Goal: Task Accomplishment & Management: Manage account settings

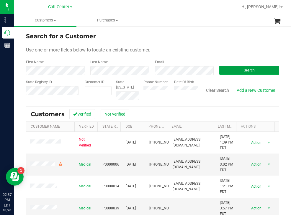
drag, startPoint x: 222, startPoint y: 68, endPoint x: 196, endPoint y: 57, distance: 28.1
click at [221, 67] on button "Search" at bounding box center [249, 70] width 60 height 9
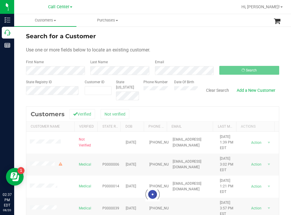
drag, startPoint x: 205, startPoint y: 39, endPoint x: 196, endPoint y: 39, distance: 9.1
click at [196, 39] on div "Search for a Customer" at bounding box center [152, 36] width 253 height 9
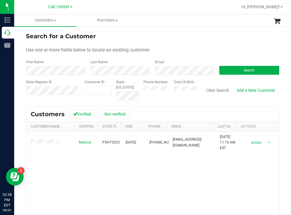
click at [216, 34] on div "Search for a Customer" at bounding box center [152, 36] width 253 height 9
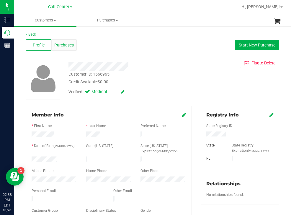
click at [72, 44] on span "Purchases" at bounding box center [63, 45] width 19 height 6
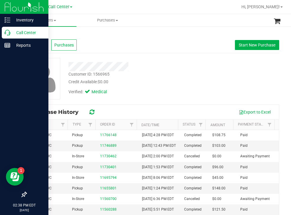
click at [22, 32] on p "Call Center" at bounding box center [27, 32] width 35 height 7
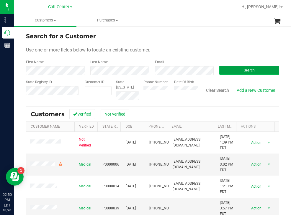
click at [236, 67] on button "Search" at bounding box center [249, 70] width 60 height 9
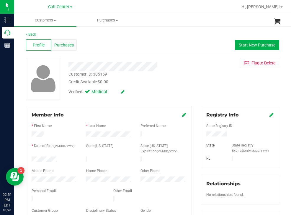
click at [65, 47] on span "Purchases" at bounding box center [63, 45] width 19 height 6
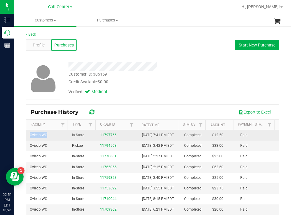
drag, startPoint x: 50, startPoint y: 137, endPoint x: 30, endPoint y: 136, distance: 20.0
click at [30, 136] on td "Oviedo WC" at bounding box center [47, 135] width 42 height 11
copy span "Oviedo WC"
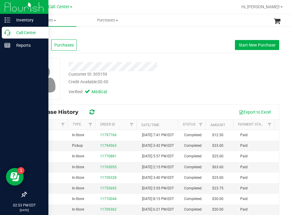
click at [29, 34] on p "Call Center" at bounding box center [27, 32] width 35 height 7
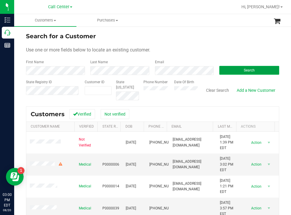
click at [236, 70] on button "Search" at bounding box center [249, 70] width 60 height 9
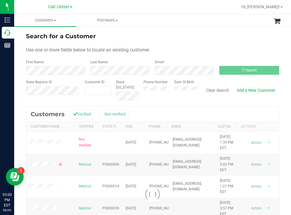
click at [176, 49] on div "Use one or more fields below to locate an existing customer." at bounding box center [152, 50] width 253 height 7
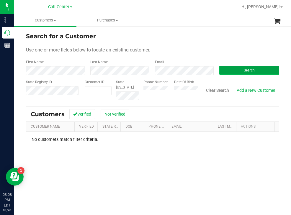
click at [243, 72] on span "Search" at bounding box center [248, 70] width 11 height 4
click at [167, 43] on form "Search for a Customer Use one or more fields below to locate an existing custom…" at bounding box center [152, 66] width 253 height 69
click at [236, 70] on button "Search" at bounding box center [249, 70] width 60 height 9
click at [166, 90] on div "Phone Number Date Of Birth" at bounding box center [168, 90] width 59 height 21
click at [231, 71] on button "Search" at bounding box center [249, 70] width 60 height 9
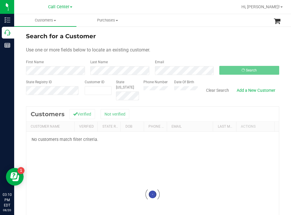
click at [207, 39] on div "Search for a Customer" at bounding box center [152, 36] width 253 height 9
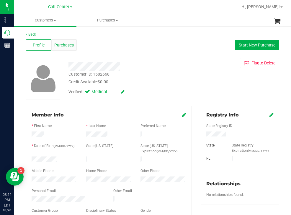
click at [66, 43] on span "Purchases" at bounding box center [63, 45] width 19 height 6
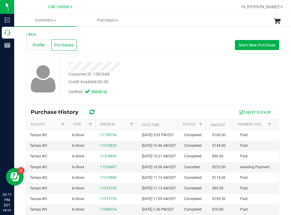
click at [39, 47] on span "Profile" at bounding box center [39, 45] width 12 height 6
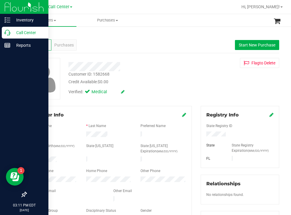
click at [17, 32] on p "Call Center" at bounding box center [27, 32] width 35 height 7
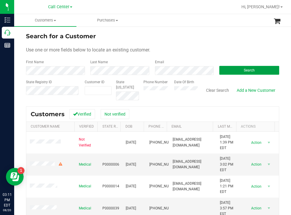
drag, startPoint x: 225, startPoint y: 70, endPoint x: 204, endPoint y: 61, distance: 22.1
click at [224, 71] on button "Search" at bounding box center [249, 70] width 60 height 9
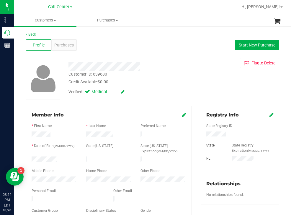
drag, startPoint x: 60, startPoint y: 157, endPoint x: 27, endPoint y: 158, distance: 33.6
click at [27, 158] on div "Member Info * First Name * Last Name Preferred Name * Date of Birth (MM/DD/YYYY…" at bounding box center [109, 167] width 166 height 123
drag, startPoint x: 225, startPoint y: 133, endPoint x: 202, endPoint y: 134, distance: 23.3
click at [202, 134] on div at bounding box center [240, 135] width 76 height 6
click at [206, 62] on div "Customer ID: 639680 Credit Available: $0.00 Verified: Medical Flag to Delete" at bounding box center [153, 79] width 262 height 42
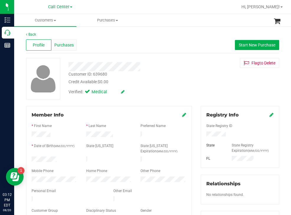
click at [64, 44] on span "Purchases" at bounding box center [63, 45] width 19 height 6
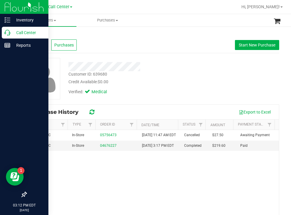
click at [17, 32] on p "Call Center" at bounding box center [27, 32] width 35 height 7
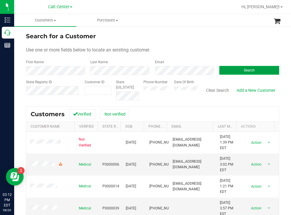
click at [227, 72] on button "Search" at bounding box center [249, 70] width 60 height 9
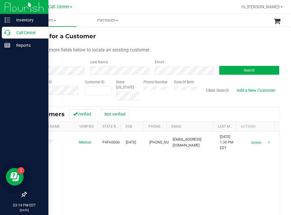
click at [20, 31] on p "Call Center" at bounding box center [27, 32] width 35 height 7
click at [25, 33] on p "Call Center" at bounding box center [27, 32] width 35 height 7
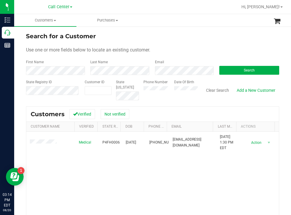
click at [165, 88] on div "Phone Number Date Of Birth" at bounding box center [168, 90] width 59 height 21
click at [235, 67] on button "Search" at bounding box center [249, 70] width 60 height 9
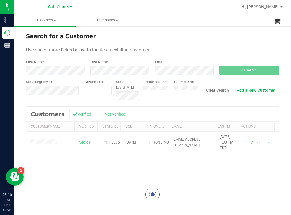
click at [191, 52] on div "Use one or more fields below to locate an existing customer." at bounding box center [152, 50] width 253 height 7
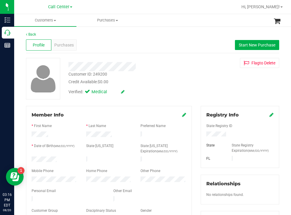
drag, startPoint x: 57, startPoint y: 155, endPoint x: 57, endPoint y: 159, distance: 3.6
click at [60, 159] on form "Member Info * First Name * Last Name Preferred Name * Date of Birth (MM/DD/YYYY…" at bounding box center [109, 168] width 154 height 112
copy form
drag, startPoint x: 226, startPoint y: 135, endPoint x: 199, endPoint y: 137, distance: 26.9
click at [202, 136] on div at bounding box center [240, 135] width 76 height 6
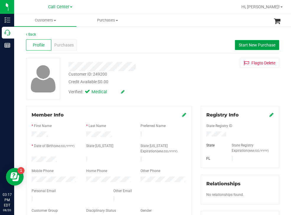
click at [243, 43] on span "Start New Purchase" at bounding box center [256, 45] width 37 height 5
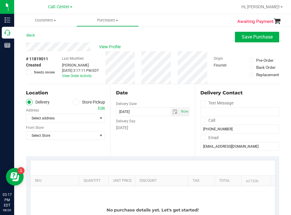
click at [75, 102] on icon at bounding box center [76, 102] width 4 height 0
click at [0, 0] on input "Store Pickup" at bounding box center [0, 0] width 0 height 0
click at [62, 117] on span "Select Store" at bounding box center [61, 118] width 71 height 8
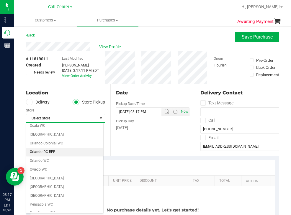
scroll to position [295, 0]
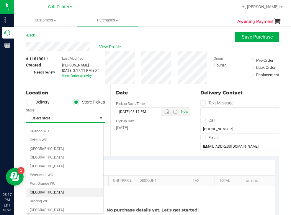
click at [42, 192] on li "[GEOGRAPHIC_DATA]" at bounding box center [64, 193] width 77 height 9
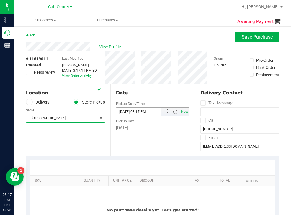
click at [145, 113] on input "08/20/2025 03:17 PM" at bounding box center [143, 112] width 55 height 8
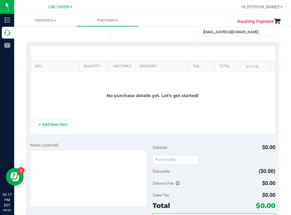
scroll to position [118, 0]
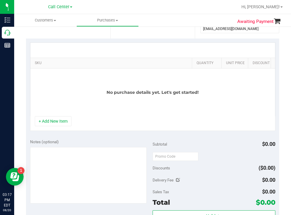
drag, startPoint x: 75, startPoint y: 62, endPoint x: 193, endPoint y: 62, distance: 118.7
click at [193, 62] on div "SKU Quantity Unit Price Discount Tax Total Action" at bounding box center [150, 63] width 240 height 10
type input "08/20/2025 03:50 PM"
click at [52, 126] on button "+ Add New Item" at bounding box center [53, 121] width 37 height 10
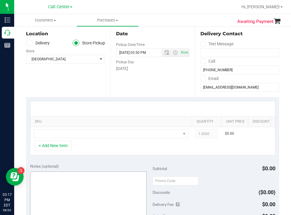
scroll to position [59, 0]
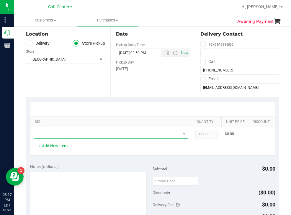
click at [79, 133] on span "NO DATA FOUND" at bounding box center [107, 134] width 146 height 8
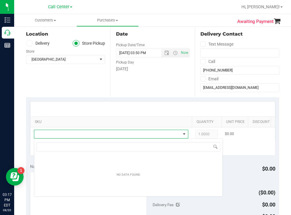
scroll to position [9, 154]
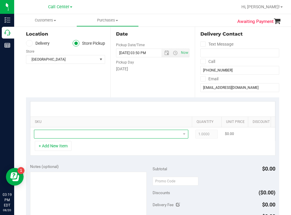
click at [78, 137] on span "NO DATA FOUND" at bounding box center [107, 134] width 146 height 8
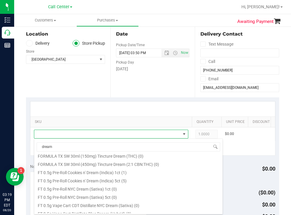
scroll to position [118, 0]
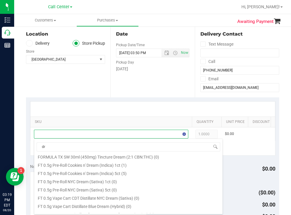
type input "d"
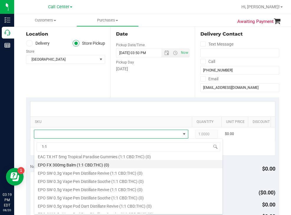
scroll to position [29, 0]
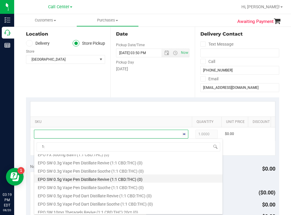
type input "1:9"
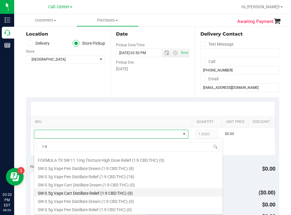
scroll to position [147, 0]
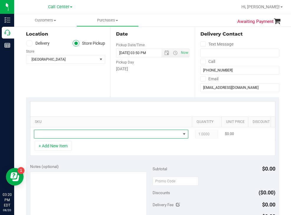
click at [75, 132] on span "NO DATA FOUND" at bounding box center [107, 134] width 146 height 8
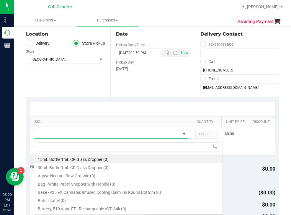
scroll to position [9, 154]
type input "1:9"
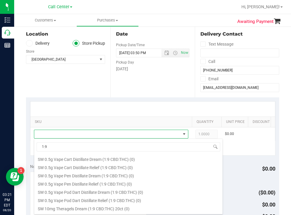
scroll to position [152, 0]
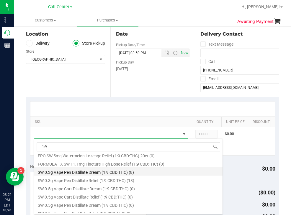
click at [102, 173] on li "SW 0.3g Vape Pen Distillate Dream (1:9 CBD:THC) (8)" at bounding box center [128, 172] width 188 height 8
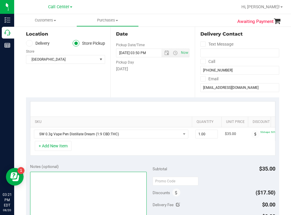
click at [74, 182] on textarea at bounding box center [88, 200] width 117 height 57
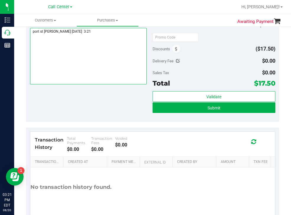
scroll to position [206, 0]
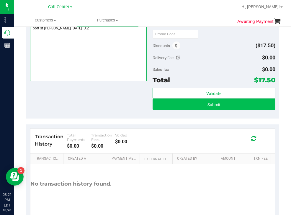
type textarea "port st lucie todd 8/20 3:21"
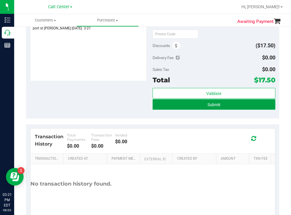
click at [174, 110] on button "Submit" at bounding box center [213, 104] width 123 height 11
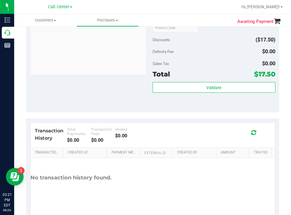
drag, startPoint x: 170, startPoint y: 6, endPoint x: 166, endPoint y: 6, distance: 3.8
click at [170, 6] on div at bounding box center [171, 6] width 132 height 11
drag, startPoint x: 133, startPoint y: 99, endPoint x: 116, endPoint y: 86, distance: 22.2
click at [131, 98] on div "Notes (optional) Subtotal $35.00 Discounts ($17.50) Delivery Fee $0.00 Sales Ta…" at bounding box center [152, 59] width 253 height 106
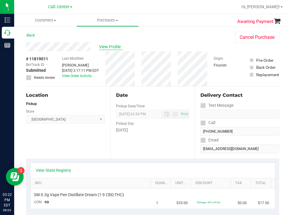
click at [113, 47] on span "View Profile" at bounding box center [111, 47] width 24 height 6
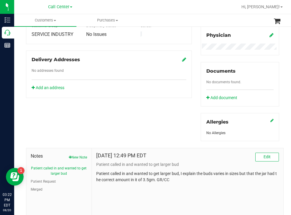
scroll to position [216, 0]
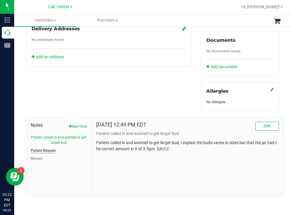
click at [53, 150] on button "Patient Request" at bounding box center [43, 150] width 25 height 5
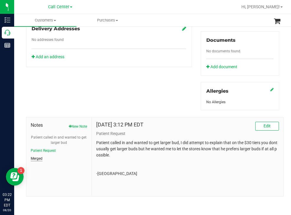
click at [42, 158] on button "Merged" at bounding box center [37, 158] width 12 height 5
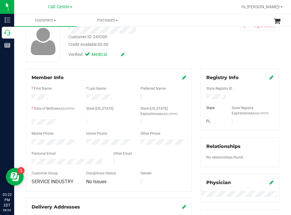
scroll to position [0, 0]
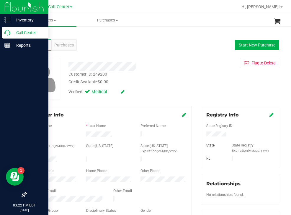
click at [20, 32] on p "Call Center" at bounding box center [27, 32] width 35 height 7
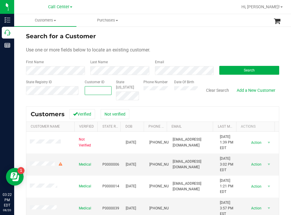
paste input "1541748"
type input "1541748"
click at [241, 67] on button "Search" at bounding box center [249, 70] width 60 height 9
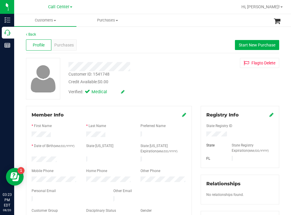
click at [32, 157] on div at bounding box center [54, 160] width 55 height 7
drag, startPoint x: 239, startPoint y: 135, endPoint x: 194, endPoint y: 138, distance: 45.2
click at [196, 138] on div "Registry Info State Registry ID State State Registry Expiration (MM/DD/YYYY) [G…" at bounding box center [239, 216] width 87 height 220
click at [229, 133] on div at bounding box center [240, 135] width 76 height 6
drag, startPoint x: 228, startPoint y: 133, endPoint x: 202, endPoint y: 135, distance: 26.3
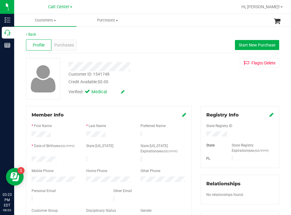
click at [202, 135] on div at bounding box center [240, 135] width 76 height 6
click at [200, 82] on div "Customer ID: 1541748 Credit Available: $0.00 Verified: Medical Flag to Delete" at bounding box center [153, 79] width 262 height 42
click at [29, 177] on div at bounding box center [54, 180] width 55 height 7
click at [67, 44] on span "Purchases" at bounding box center [63, 45] width 19 height 6
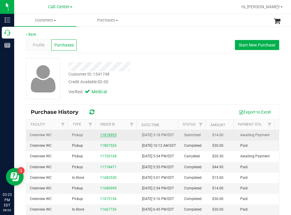
click at [108, 137] on link "11818993" at bounding box center [108, 135] width 17 height 4
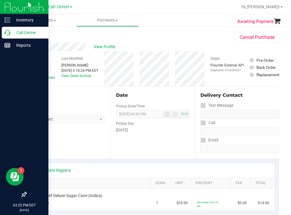
click at [18, 31] on p "Call Center" at bounding box center [27, 32] width 35 height 7
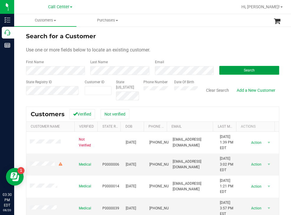
click at [223, 73] on button "Search" at bounding box center [249, 70] width 60 height 9
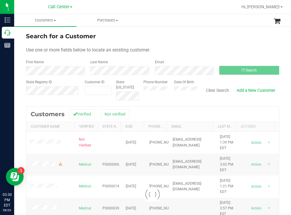
click at [152, 34] on div "Search for a Customer" at bounding box center [152, 36] width 253 height 9
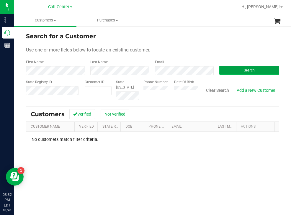
click at [227, 71] on button "Search" at bounding box center [249, 70] width 60 height 9
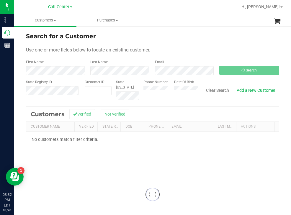
drag, startPoint x: 226, startPoint y: 37, endPoint x: 208, endPoint y: 36, distance: 18.0
click at [225, 37] on div "Search for a Customer" at bounding box center [152, 36] width 253 height 9
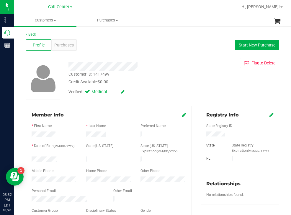
drag, startPoint x: 64, startPoint y: 158, endPoint x: 30, endPoint y: 159, distance: 33.9
click at [30, 159] on div at bounding box center [54, 160] width 55 height 7
drag, startPoint x: 224, startPoint y: 133, endPoint x: 199, endPoint y: 135, distance: 24.9
click at [202, 135] on div at bounding box center [240, 135] width 76 height 6
drag, startPoint x: 173, startPoint y: 72, endPoint x: 116, endPoint y: 57, distance: 59.7
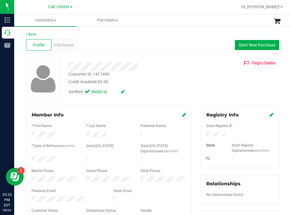
click at [172, 72] on div "Customer ID: 1417499 Credit Available: $0.00" at bounding box center [129, 78] width 131 height 14
click at [63, 47] on span "Purchases" at bounding box center [63, 45] width 19 height 6
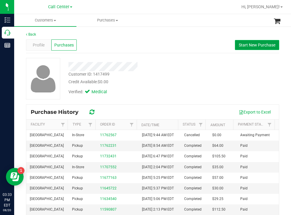
click at [238, 47] on span "Start New Purchase" at bounding box center [256, 45] width 37 height 5
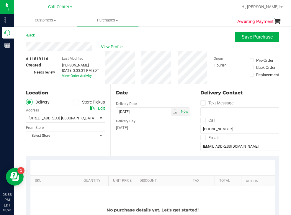
click at [77, 101] on span at bounding box center [75, 102] width 7 height 7
click at [0, 0] on input "Store Pickup" at bounding box center [0, 0] width 0 height 0
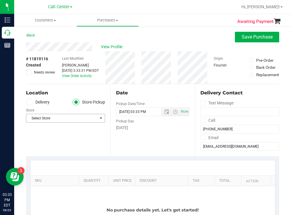
click at [50, 117] on span "Select Store" at bounding box center [61, 118] width 71 height 8
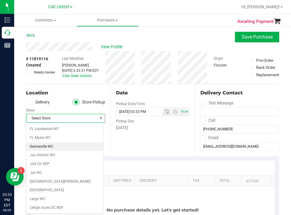
scroll to position [118, 0]
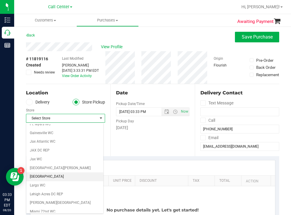
click at [44, 177] on li "[GEOGRAPHIC_DATA]" at bounding box center [64, 177] width 77 height 9
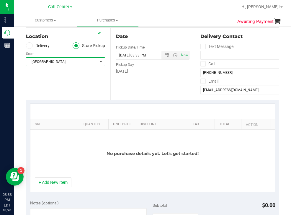
scroll to position [59, 0]
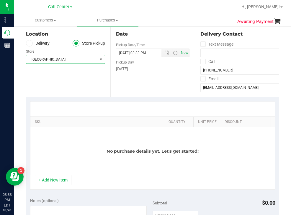
drag, startPoint x: 73, startPoint y: 121, endPoint x: 164, endPoint y: 120, distance: 91.0
click at [164, 120] on div "SKU Quantity Unit Price Discount Tax Total Action" at bounding box center [150, 122] width 240 height 10
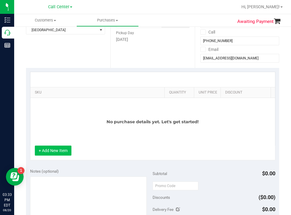
click at [50, 156] on button "+ Add New Item" at bounding box center [53, 151] width 37 height 10
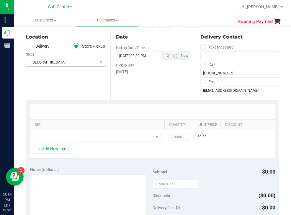
scroll to position [0, 0]
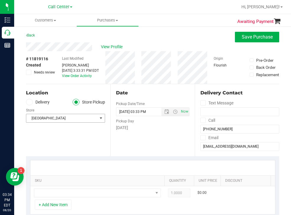
click at [63, 121] on span "[GEOGRAPHIC_DATA]" at bounding box center [61, 118] width 71 height 8
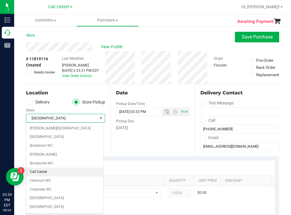
click at [44, 171] on li "Call Center" at bounding box center [64, 172] width 77 height 9
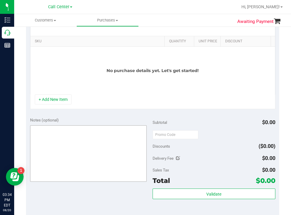
scroll to position [147, 0]
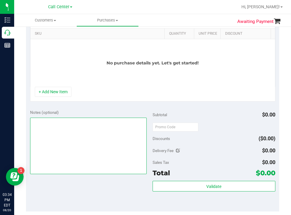
click at [77, 144] on textarea at bounding box center [88, 146] width 117 height 57
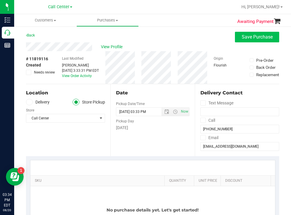
type textarea "cxl todd 8/20 3:34"
click at [251, 39] on span "Save Purchase" at bounding box center [256, 37] width 31 height 6
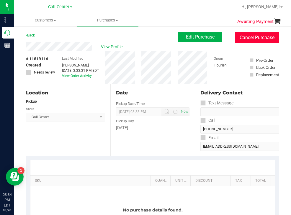
click at [251, 34] on button "Cancel Purchase" at bounding box center [257, 37] width 44 height 11
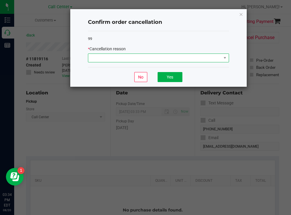
click at [112, 54] on span at bounding box center [158, 58] width 141 height 9
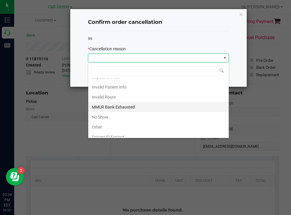
scroll to position [31, 0]
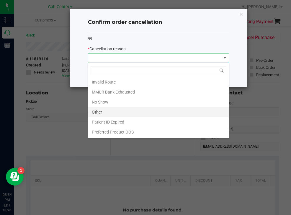
click at [99, 112] on li "Other" at bounding box center [158, 112] width 140 height 10
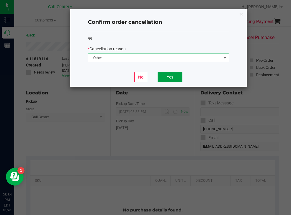
click at [170, 76] on button "Yes" at bounding box center [169, 77] width 25 height 10
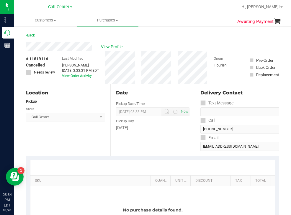
click at [164, 34] on div "Back" at bounding box center [152, 37] width 253 height 11
click at [118, 45] on span "View Profile" at bounding box center [113, 47] width 24 height 6
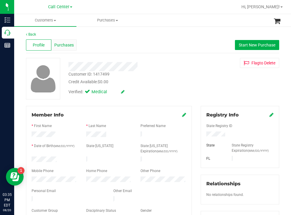
click at [67, 48] on span "Purchases" at bounding box center [63, 45] width 19 height 6
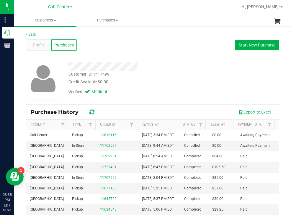
scroll to position [29, 0]
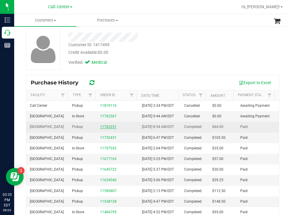
click at [106, 129] on link "11762231" at bounding box center [108, 127] width 17 height 4
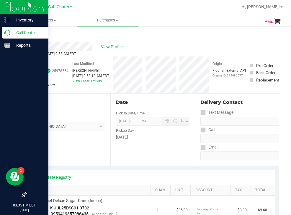
click at [20, 33] on p "Call Center" at bounding box center [27, 32] width 35 height 7
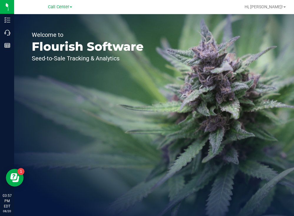
drag, startPoint x: 131, startPoint y: 63, endPoint x: 127, endPoint y: 60, distance: 4.4
click at [130, 63] on div "Welcome to Flourish Software Seed-to-Sale Tracking & Analytics" at bounding box center [87, 115] width 147 height 202
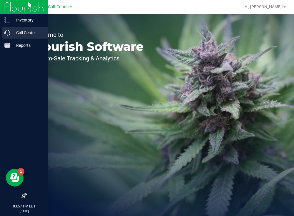
click at [26, 32] on p "Call Center" at bounding box center [27, 32] width 35 height 7
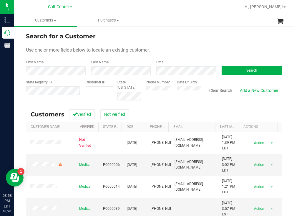
drag, startPoint x: 166, startPoint y: 42, endPoint x: 106, endPoint y: 10, distance: 68.3
click at [166, 42] on form "Search for a Customer Use one or more fields below to locate an existing custom…" at bounding box center [154, 66] width 257 height 69
click at [241, 65] on div "Search" at bounding box center [249, 68] width 65 height 16
click at [238, 70] on button "Search" at bounding box center [252, 70] width 61 height 9
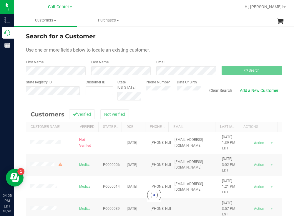
click at [198, 39] on div "Search for a Customer" at bounding box center [154, 36] width 257 height 9
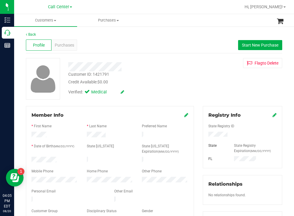
click at [33, 158] on div at bounding box center [54, 160] width 55 height 7
drag, startPoint x: 227, startPoint y: 136, endPoint x: 205, endPoint y: 136, distance: 22.1
click at [205, 136] on div at bounding box center [242, 135] width 77 height 6
drag, startPoint x: 155, startPoint y: 93, endPoint x: 151, endPoint y: 90, distance: 4.9
click at [155, 93] on div "Verified: Medical" at bounding box center [130, 91] width 133 height 13
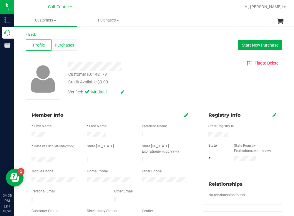
click at [67, 46] on span "Purchases" at bounding box center [64, 45] width 19 height 6
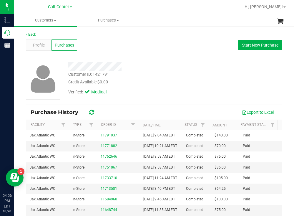
click at [181, 78] on div "Customer ID: 1421791 Credit Available: $0.00" at bounding box center [130, 78] width 133 height 14
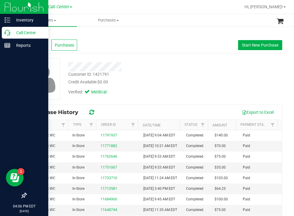
click at [21, 32] on p "Call Center" at bounding box center [27, 32] width 35 height 7
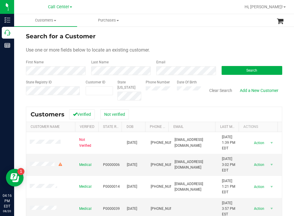
click at [245, 65] on div "Search" at bounding box center [249, 68] width 65 height 16
click at [247, 69] on span "Search" at bounding box center [252, 70] width 11 height 4
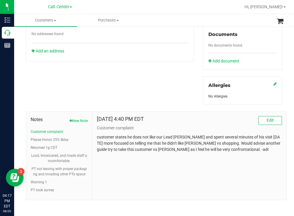
scroll to position [225, 0]
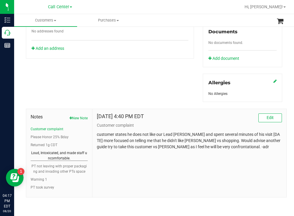
click at [66, 154] on button "Loud, Intoxicated, and made staff uncomfortable." at bounding box center [59, 155] width 57 height 11
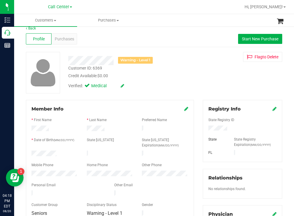
scroll to position [0, 0]
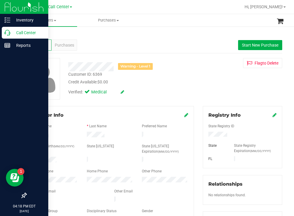
click at [20, 34] on p "Call Center" at bounding box center [27, 32] width 35 height 7
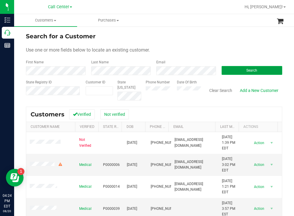
click at [247, 74] on button "Search" at bounding box center [252, 70] width 61 height 9
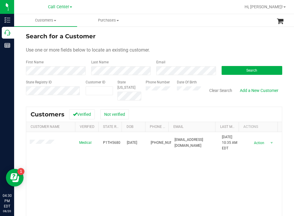
click at [211, 44] on form "Search for a Customer Use one or more fields below to locate an existing custom…" at bounding box center [154, 66] width 257 height 69
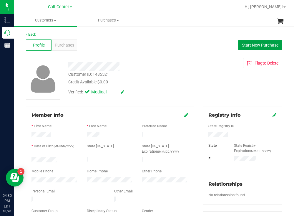
click at [258, 44] on span "Start New Purchase" at bounding box center [260, 45] width 37 height 5
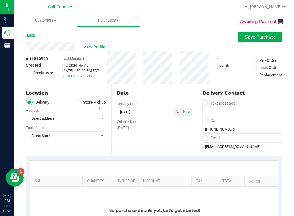
click at [79, 102] on span at bounding box center [77, 102] width 7 height 7
click at [0, 0] on input "Store Pickup" at bounding box center [0, 0] width 0 height 0
click at [55, 118] on span "Select Store" at bounding box center [62, 118] width 72 height 8
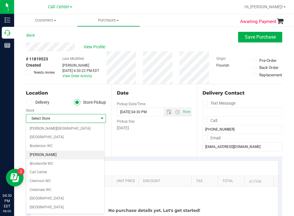
click at [40, 154] on li "[PERSON_NAME]" at bounding box center [65, 155] width 78 height 9
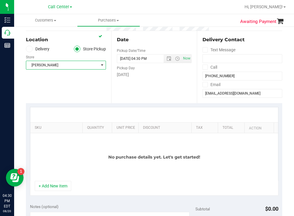
scroll to position [59, 0]
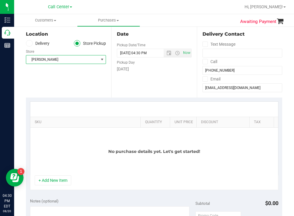
drag, startPoint x: 78, startPoint y: 117, endPoint x: 138, endPoint y: 119, distance: 60.7
click at [143, 114] on div "SKU Quantity Unit Price Discount Tax Total Action No purchase details yet. Let'…" at bounding box center [154, 138] width 249 height 74
click at [47, 185] on button "+ Add New Item" at bounding box center [53, 180] width 37 height 10
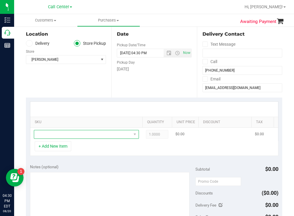
click at [73, 137] on span "NO DATA FOUND" at bounding box center [82, 134] width 97 height 8
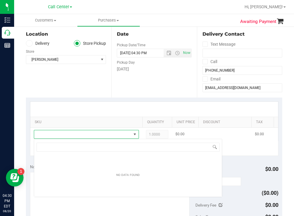
scroll to position [9, 105]
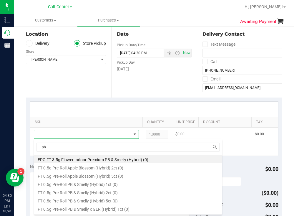
type input "pb &"
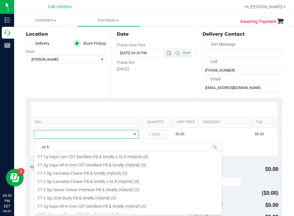
scroll to position [177, 0]
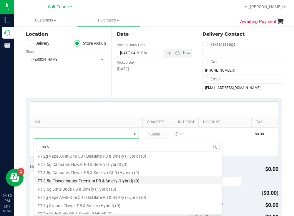
click at [110, 181] on li "FT 3.5g Flower Indoor Premium PB & Smelly (Hybrid) (0)" at bounding box center [128, 180] width 188 height 8
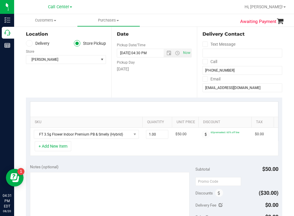
scroll to position [0, 65]
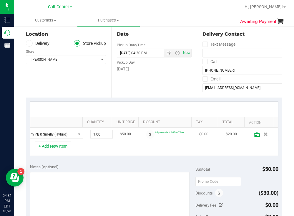
click at [254, 134] on icon at bounding box center [257, 134] width 6 height 5
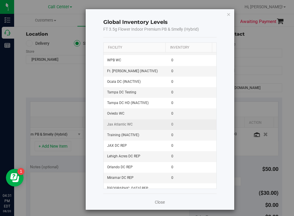
scroll to position [0, 0]
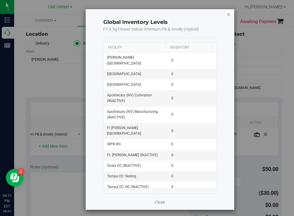
click at [227, 14] on icon "button" at bounding box center [229, 14] width 4 height 7
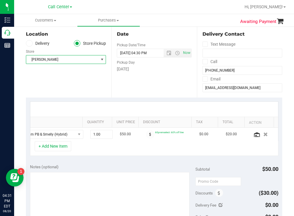
click at [71, 63] on span "[PERSON_NAME]" at bounding box center [62, 59] width 72 height 8
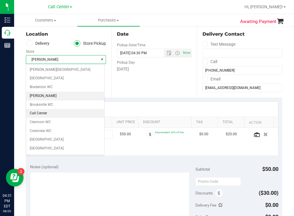
click at [42, 111] on li "Call Center" at bounding box center [65, 113] width 78 height 9
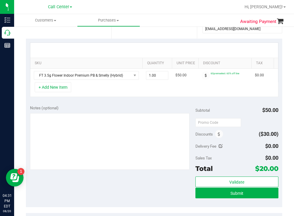
scroll to position [0, 65]
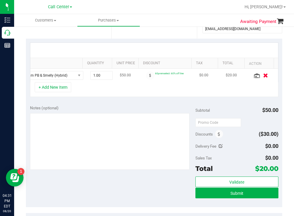
click at [263, 74] on icon "button" at bounding box center [265, 75] width 5 height 4
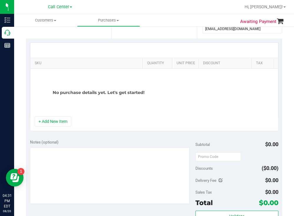
scroll to position [0, 0]
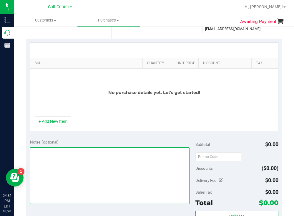
click at [67, 155] on textarea at bounding box center [110, 175] width 160 height 57
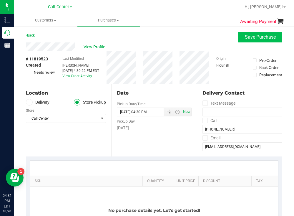
type textarea "cxl [PERSON_NAME] [DATE] 4:31"
click at [252, 36] on span "Save Purchase" at bounding box center [260, 37] width 31 height 6
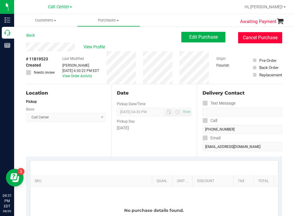
click at [248, 37] on button "Cancel Purchase" at bounding box center [260, 37] width 44 height 11
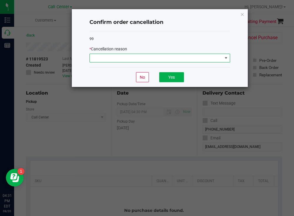
click at [120, 56] on span at bounding box center [156, 58] width 133 height 8
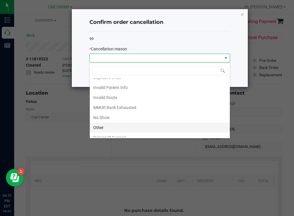
scroll to position [31, 0]
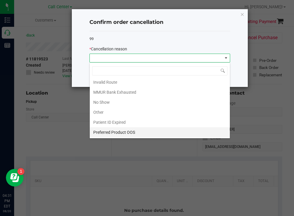
click at [116, 132] on li "Preferred Product OOS" at bounding box center [160, 132] width 140 height 10
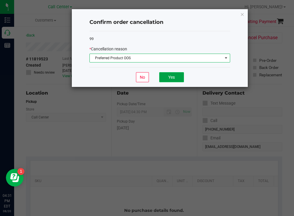
click at [173, 78] on button "Yes" at bounding box center [171, 77] width 25 height 10
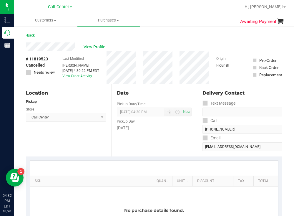
click at [97, 46] on span "View Profile" at bounding box center [96, 47] width 24 height 6
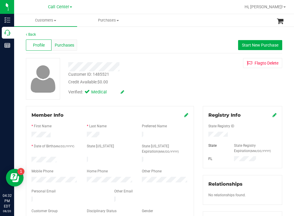
click at [70, 45] on span "Purchases" at bounding box center [64, 45] width 19 height 6
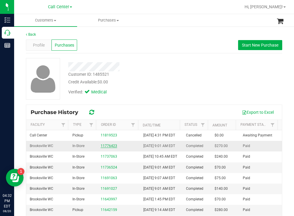
click at [108, 148] on link "11776423" at bounding box center [109, 146] width 17 height 4
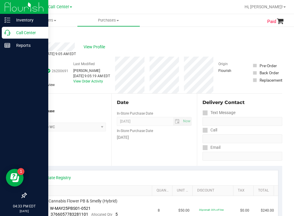
click at [20, 34] on p "Call Center" at bounding box center [27, 32] width 35 height 7
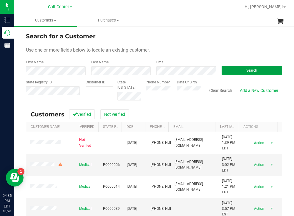
click at [232, 68] on button "Search" at bounding box center [252, 70] width 61 height 9
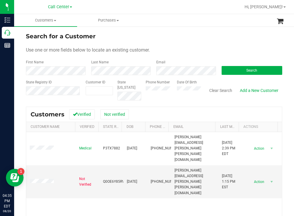
click at [179, 38] on div "Search for a Customer" at bounding box center [154, 36] width 257 height 9
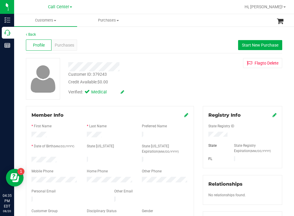
click at [175, 86] on div "Verified: Medical" at bounding box center [130, 91] width 133 height 13
click at [132, 95] on div "Verified: Medical" at bounding box center [130, 91] width 133 height 13
drag, startPoint x: 226, startPoint y: 136, endPoint x: 203, endPoint y: 136, distance: 22.7
click at [199, 136] on div "Registry Info State Registry ID State State Registry Expiration (MM/DD/YYYY) [G…" at bounding box center [243, 216] width 88 height 220
click at [163, 90] on div "Verified: Medical" at bounding box center [130, 91] width 133 height 13
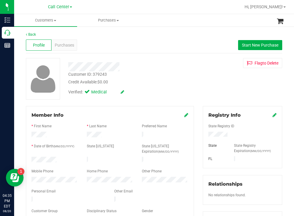
click at [32, 158] on div at bounding box center [54, 160] width 55 height 7
drag, startPoint x: 157, startPoint y: 82, endPoint x: 127, endPoint y: 53, distance: 41.7
click at [157, 81] on div "Credit Available: $0.00" at bounding box center [130, 82] width 124 height 6
click at [66, 47] on span "Purchases" at bounding box center [64, 45] width 19 height 6
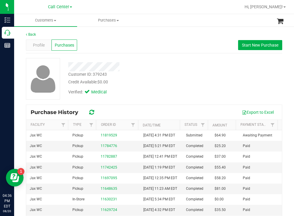
click at [141, 81] on div "Credit Available: $0.00" at bounding box center [130, 82] width 124 height 6
drag, startPoint x: 109, startPoint y: 74, endPoint x: 67, endPoint y: 75, distance: 42.5
click at [67, 75] on div "Customer ID: 379243 Credit Available: $0.00" at bounding box center [130, 78] width 133 height 14
click at [37, 43] on span "Profile" at bounding box center [39, 45] width 12 height 6
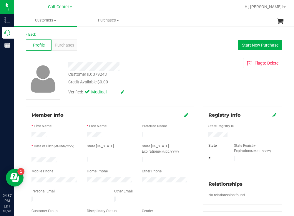
drag, startPoint x: 225, startPoint y: 135, endPoint x: 205, endPoint y: 136, distance: 19.8
click at [205, 136] on div at bounding box center [242, 135] width 77 height 6
drag, startPoint x: 110, startPoint y: 73, endPoint x: 65, endPoint y: 74, distance: 45.1
click at [65, 74] on div "Customer ID: 379243 Credit Available: $0.00" at bounding box center [130, 78] width 133 height 14
copy div "Customer ID: 379243"
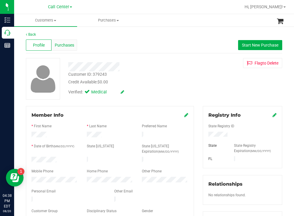
click at [60, 40] on div "Purchases" at bounding box center [65, 44] width 26 height 11
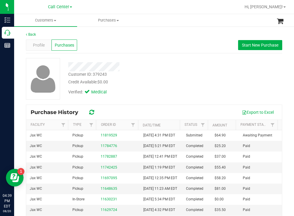
click at [154, 66] on div at bounding box center [130, 66] width 133 height 9
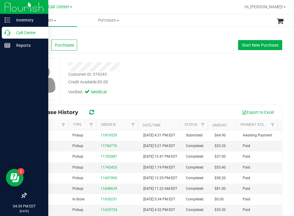
click at [17, 32] on p "Call Center" at bounding box center [27, 32] width 35 height 7
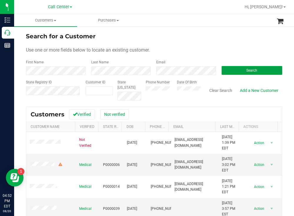
click at [232, 67] on button "Search" at bounding box center [252, 70] width 61 height 9
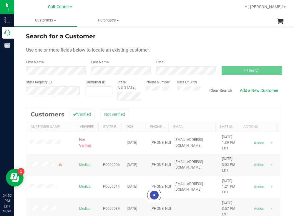
click at [209, 52] on div "Use one or more fields below to locate an existing customer." at bounding box center [154, 50] width 257 height 7
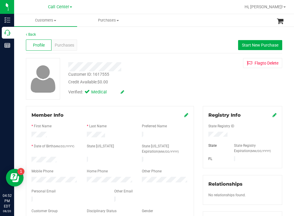
drag, startPoint x: 62, startPoint y: 158, endPoint x: 31, endPoint y: 158, distance: 30.9
click at [31, 158] on div at bounding box center [54, 160] width 55 height 7
click at [206, 134] on div at bounding box center [242, 135] width 77 height 6
click at [157, 79] on div "Credit Available: $0.00" at bounding box center [130, 82] width 124 height 6
click at [65, 43] on span "Purchases" at bounding box center [64, 45] width 19 height 6
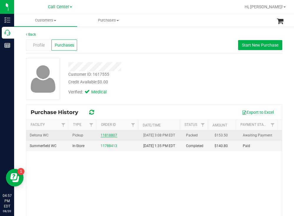
click at [106, 136] on link "11818807" at bounding box center [109, 135] width 17 height 4
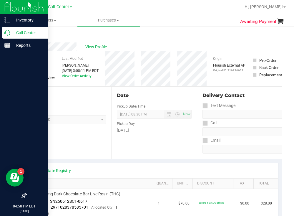
click at [36, 32] on p "Call Center" at bounding box center [27, 32] width 35 height 7
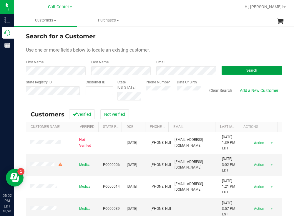
click at [236, 69] on button "Search" at bounding box center [252, 70] width 61 height 9
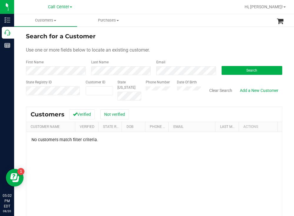
click at [208, 36] on div "Search for a Customer" at bounding box center [154, 36] width 257 height 9
click at [173, 90] on div "Phone Number Date Of Birth" at bounding box center [171, 90] width 60 height 21
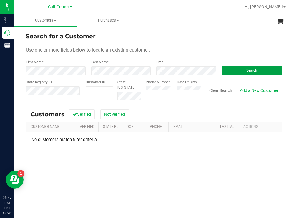
click at [235, 70] on button "Search" at bounding box center [252, 70] width 61 height 9
click at [172, 87] on div "Phone Number Date Of Birth" at bounding box center [171, 90] width 60 height 21
click at [239, 68] on button "Search" at bounding box center [252, 70] width 61 height 9
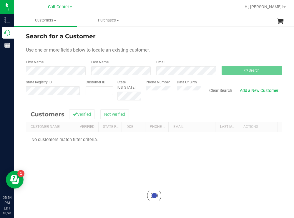
click at [220, 54] on form "Search for a Customer Use one or more fields below to locate an existing custom…" at bounding box center [154, 66] width 257 height 69
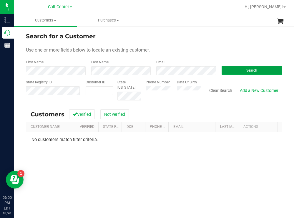
click at [235, 73] on button "Search" at bounding box center [252, 70] width 61 height 9
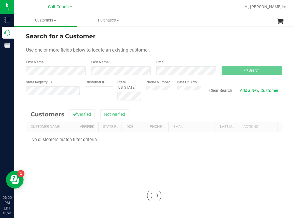
click at [211, 43] on form "Search for a Customer Use one or more fields below to locate an existing custom…" at bounding box center [154, 66] width 257 height 69
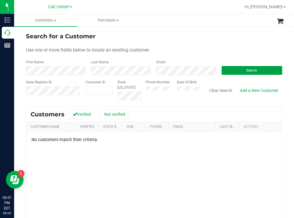
click at [226, 70] on button "Search" at bounding box center [252, 70] width 61 height 9
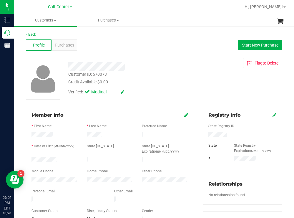
drag, startPoint x: 63, startPoint y: 156, endPoint x: 33, endPoint y: 155, distance: 30.1
click at [33, 155] on form "Member Info * First Name * Last Name Preferred Name * Date of Birth (MM/DD/YYYY…" at bounding box center [110, 168] width 157 height 112
drag, startPoint x: 235, startPoint y: 134, endPoint x: 203, endPoint y: 135, distance: 32.1
click at [204, 134] on div at bounding box center [242, 135] width 77 height 6
click at [206, 79] on div "Customer ID: 570073 Credit Available: $0.00 Verified: Medical Flag to [GEOGRAPH…" at bounding box center [154, 79] width 265 height 42
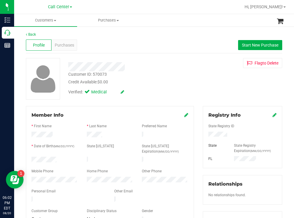
click at [206, 135] on div at bounding box center [242, 135] width 77 height 6
click at [70, 45] on span "Purchases" at bounding box center [64, 45] width 19 height 6
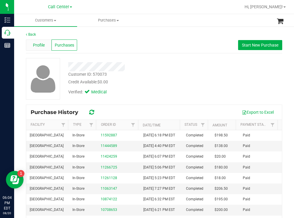
click at [37, 43] on span "Profile" at bounding box center [39, 45] width 12 height 6
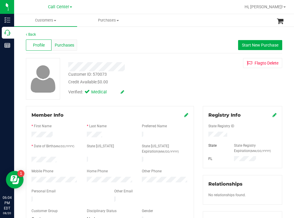
click at [66, 45] on span "Purchases" at bounding box center [64, 45] width 19 height 6
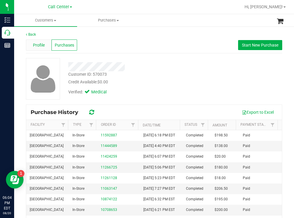
click at [37, 46] on span "Profile" at bounding box center [39, 45] width 12 height 6
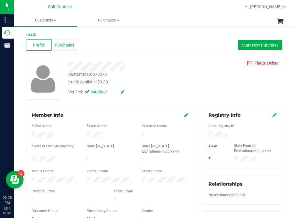
click at [66, 46] on span "Purchases" at bounding box center [64, 45] width 19 height 6
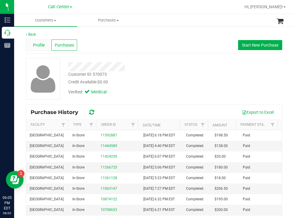
click at [32, 42] on div "Profile" at bounding box center [39, 44] width 26 height 11
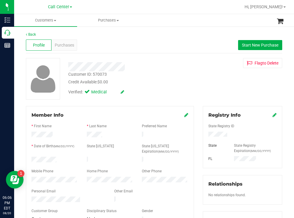
click at [170, 71] on div at bounding box center [130, 66] width 133 height 9
click at [72, 45] on span "Purchases" at bounding box center [64, 45] width 19 height 6
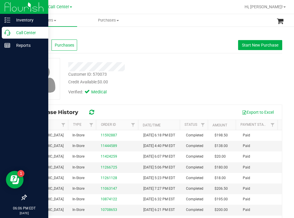
click at [21, 32] on p "Call Center" at bounding box center [27, 32] width 35 height 7
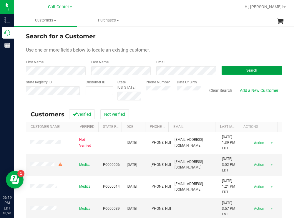
click at [225, 72] on button "Search" at bounding box center [252, 70] width 61 height 9
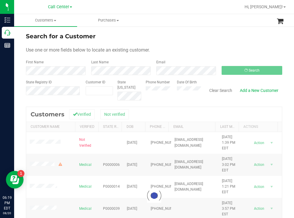
click at [200, 38] on div "Search for a Customer" at bounding box center [154, 36] width 257 height 9
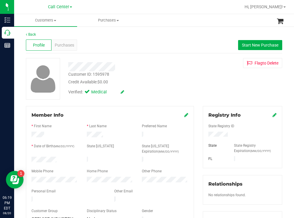
drag, startPoint x: 60, startPoint y: 158, endPoint x: 31, endPoint y: 158, distance: 29.8
click at [31, 158] on div at bounding box center [54, 160] width 55 height 7
drag, startPoint x: 233, startPoint y: 135, endPoint x: 199, endPoint y: 135, distance: 33.6
click at [199, 135] on div "Registry Info State Registry ID State State Registry Expiration (MM/DD/YYYY) [G…" at bounding box center [243, 216] width 88 height 220
click at [174, 70] on div at bounding box center [130, 66] width 133 height 9
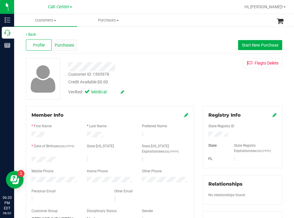
click at [65, 44] on span "Purchases" at bounding box center [64, 45] width 19 height 6
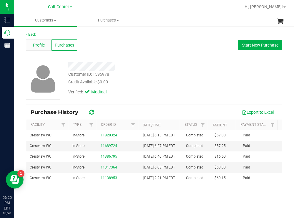
click at [38, 47] on span "Profile" at bounding box center [39, 45] width 12 height 6
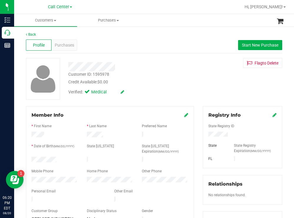
click at [207, 135] on div at bounding box center [242, 135] width 77 height 6
click at [65, 42] on div "Purchases" at bounding box center [65, 44] width 26 height 11
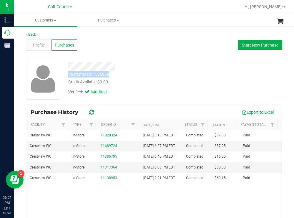
drag, startPoint x: 110, startPoint y: 76, endPoint x: 68, endPoint y: 74, distance: 41.9
click at [68, 74] on div "Customer ID: 1595978 Credit Available: $0.00" at bounding box center [130, 78] width 133 height 14
copy div "Customer ID: 1595978"
drag, startPoint x: 199, startPoint y: 96, endPoint x: 156, endPoint y: 76, distance: 48.3
click at [199, 95] on div "Customer ID: 1595978 Credit Available: $0.00 Verified: Medical" at bounding box center [154, 79] width 265 height 42
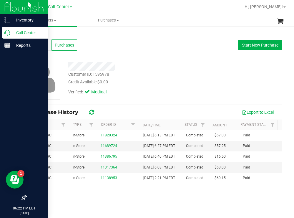
click at [22, 34] on p "Call Center" at bounding box center [27, 32] width 35 height 7
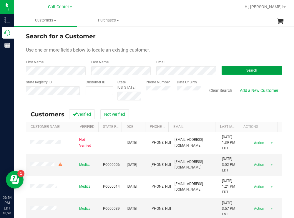
click at [240, 67] on button "Search" at bounding box center [252, 70] width 61 height 9
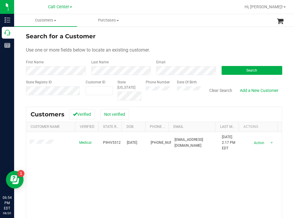
click at [209, 34] on div "Search for a Customer" at bounding box center [154, 36] width 257 height 9
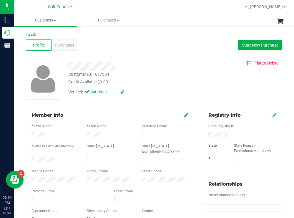
drag, startPoint x: 226, startPoint y: 136, endPoint x: 204, endPoint y: 135, distance: 22.4
click at [204, 135] on div at bounding box center [242, 135] width 77 height 6
click at [218, 79] on div "Customer ID: 1617384 Credit Available: $0.00 Verified: Medical Flag to [GEOGRAP…" at bounding box center [154, 79] width 265 height 42
drag, startPoint x: 60, startPoint y: 157, endPoint x: 24, endPoint y: 156, distance: 36.6
click at [24, 156] on div "Member Info * First Name * Last Name Preferred Name * Date of Birth (MM/DD/YYYY…" at bounding box center [110, 194] width 177 height 177
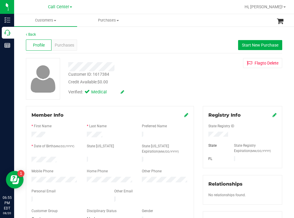
drag, startPoint x: 176, startPoint y: 76, endPoint x: 169, endPoint y: 75, distance: 6.5
click at [172, 76] on div "Customer ID: 1617384 Credit Available: $0.00" at bounding box center [130, 78] width 133 height 14
click at [66, 44] on span "Purchases" at bounding box center [64, 45] width 19 height 6
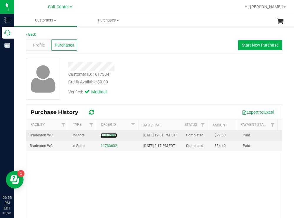
click at [103, 136] on div "11812892" at bounding box center [119, 136] width 36 height 6
click at [104, 137] on link "11812892" at bounding box center [109, 135] width 17 height 4
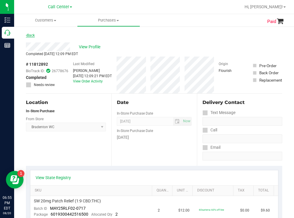
click at [33, 36] on link "Back" at bounding box center [30, 35] width 9 height 4
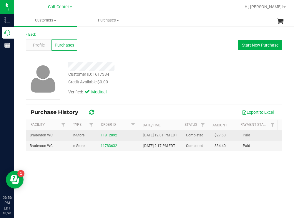
click at [111, 137] on link "11812892" at bounding box center [109, 135] width 17 height 4
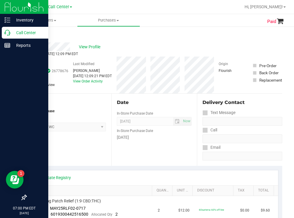
click at [20, 32] on p "Call Center" at bounding box center [27, 32] width 35 height 7
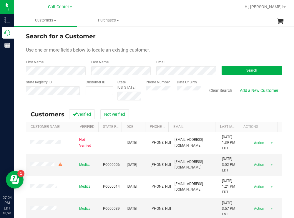
click at [176, 30] on div "Search for a Customer Use one or more fields below to locate an existing custom…" at bounding box center [154, 158] width 280 height 265
click at [270, 7] on span "Hi, [PERSON_NAME]!" at bounding box center [264, 6] width 38 height 5
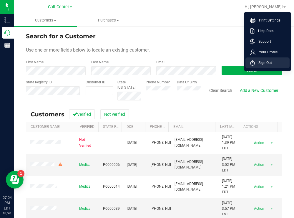
click at [265, 63] on span "Sign Out" at bounding box center [263, 63] width 17 height 6
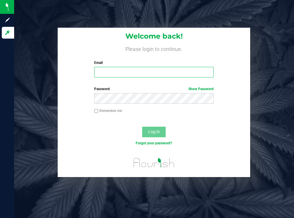
type input "[EMAIL_ADDRESS][DOMAIN_NAME]"
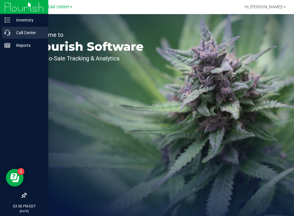
click at [13, 34] on p "Call Center" at bounding box center [27, 32] width 35 height 7
